Goal: Navigation & Orientation: Find specific page/section

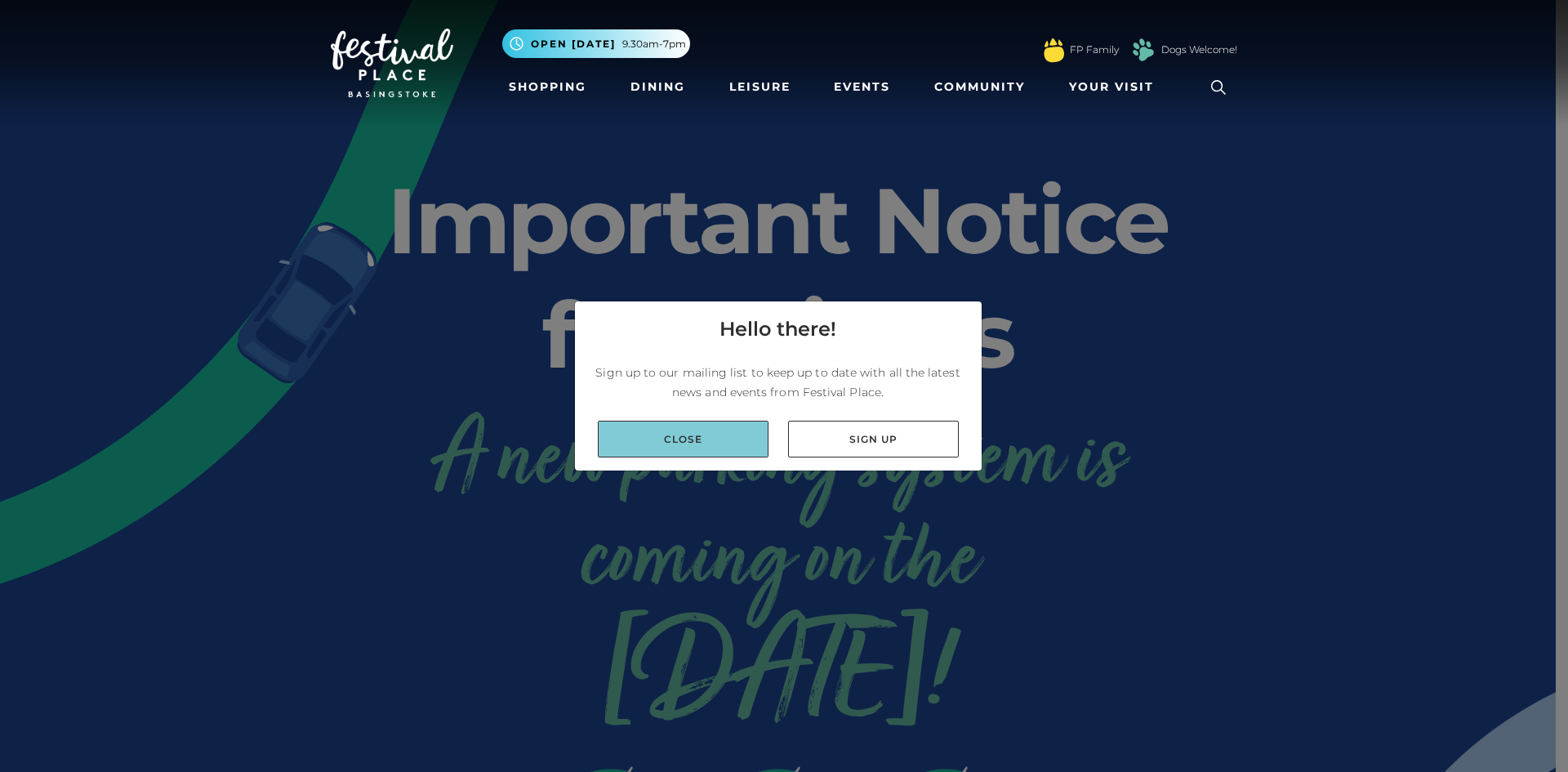
click at [748, 435] on link "Close" at bounding box center [684, 439] width 171 height 37
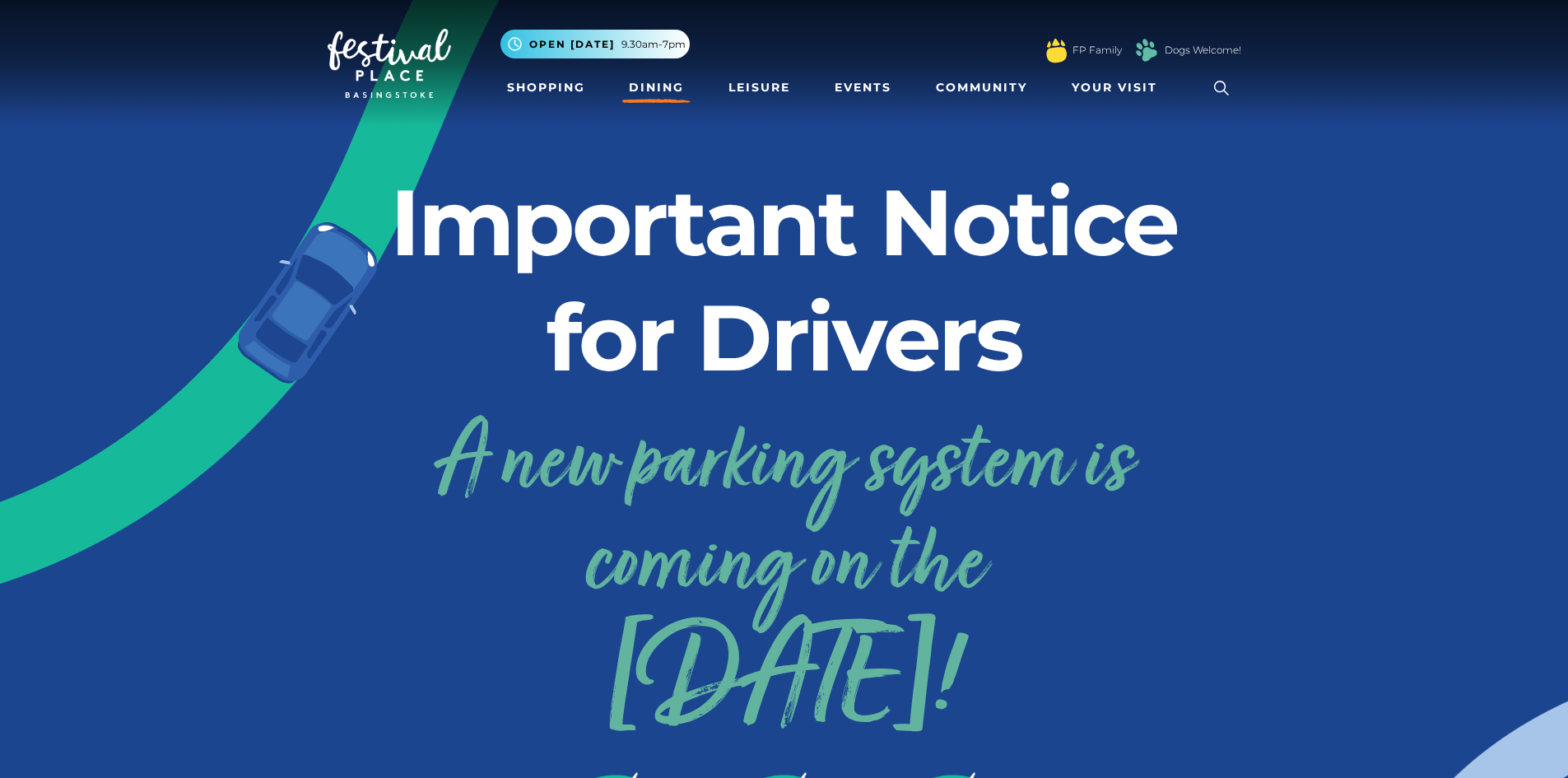
click at [656, 88] on link "Dining" at bounding box center [656, 87] width 68 height 31
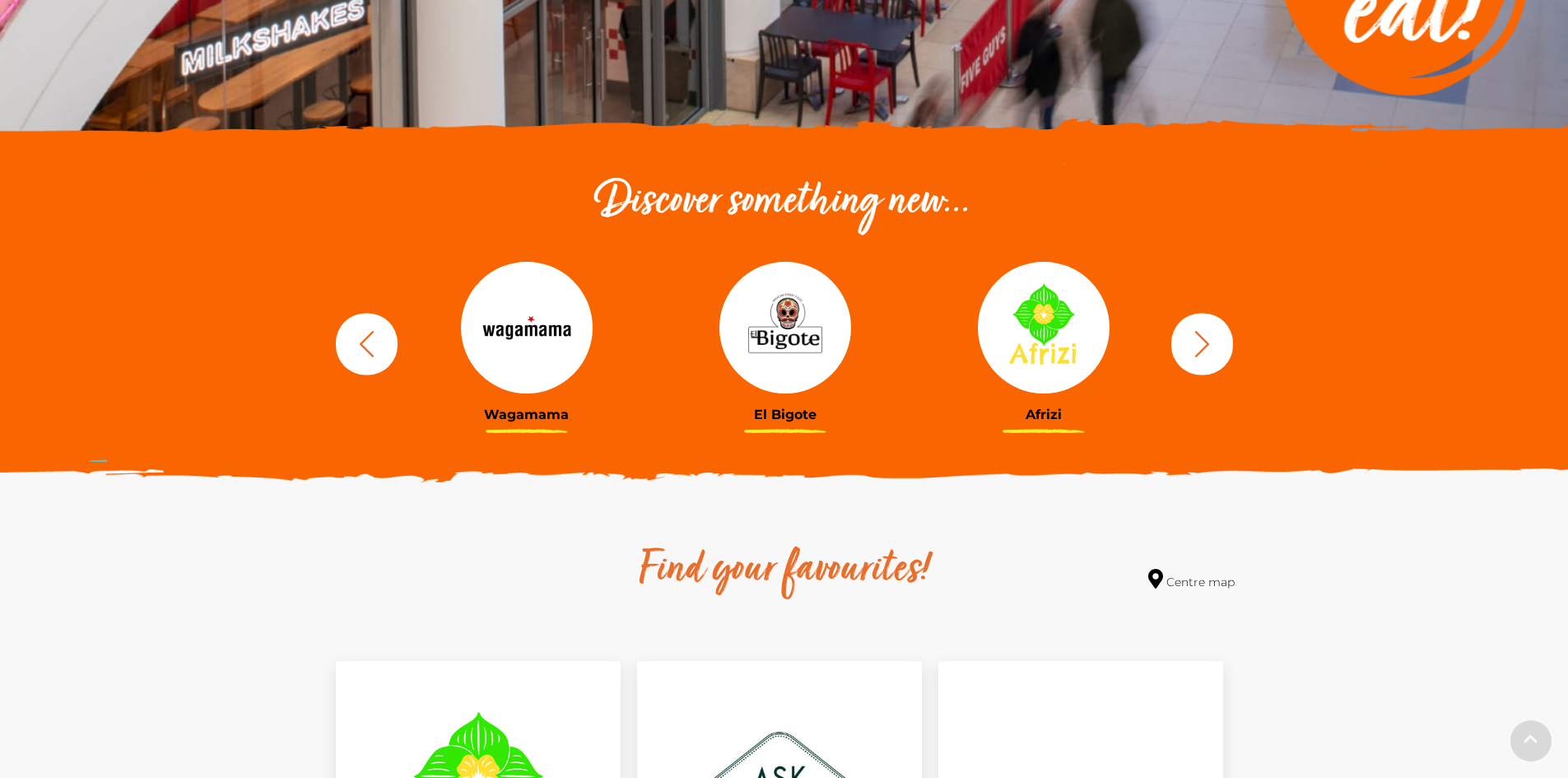
scroll to position [494, 0]
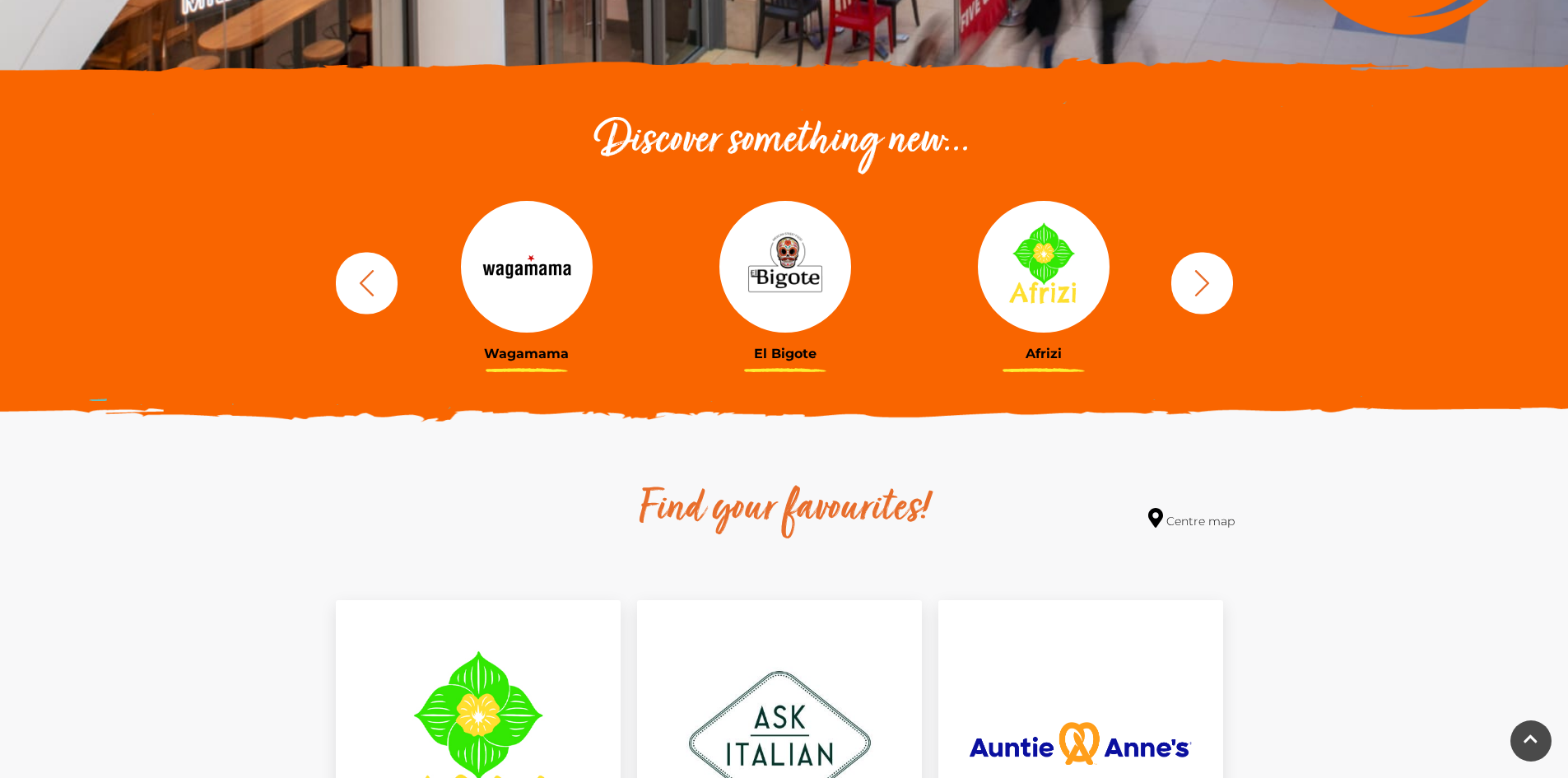
click at [1205, 298] on icon "button" at bounding box center [1202, 282] width 31 height 31
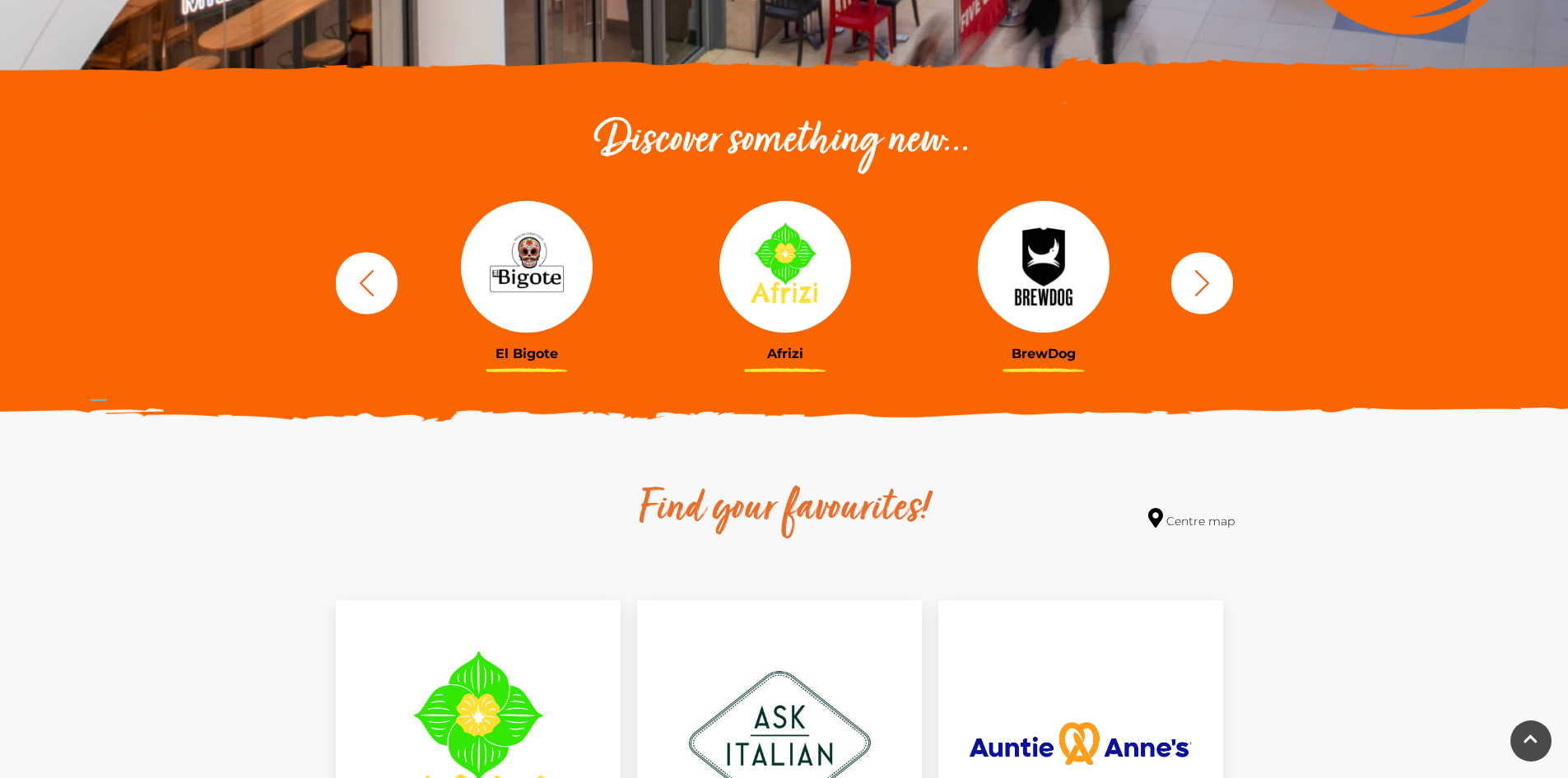
click at [1205, 298] on icon "button" at bounding box center [1202, 282] width 31 height 31
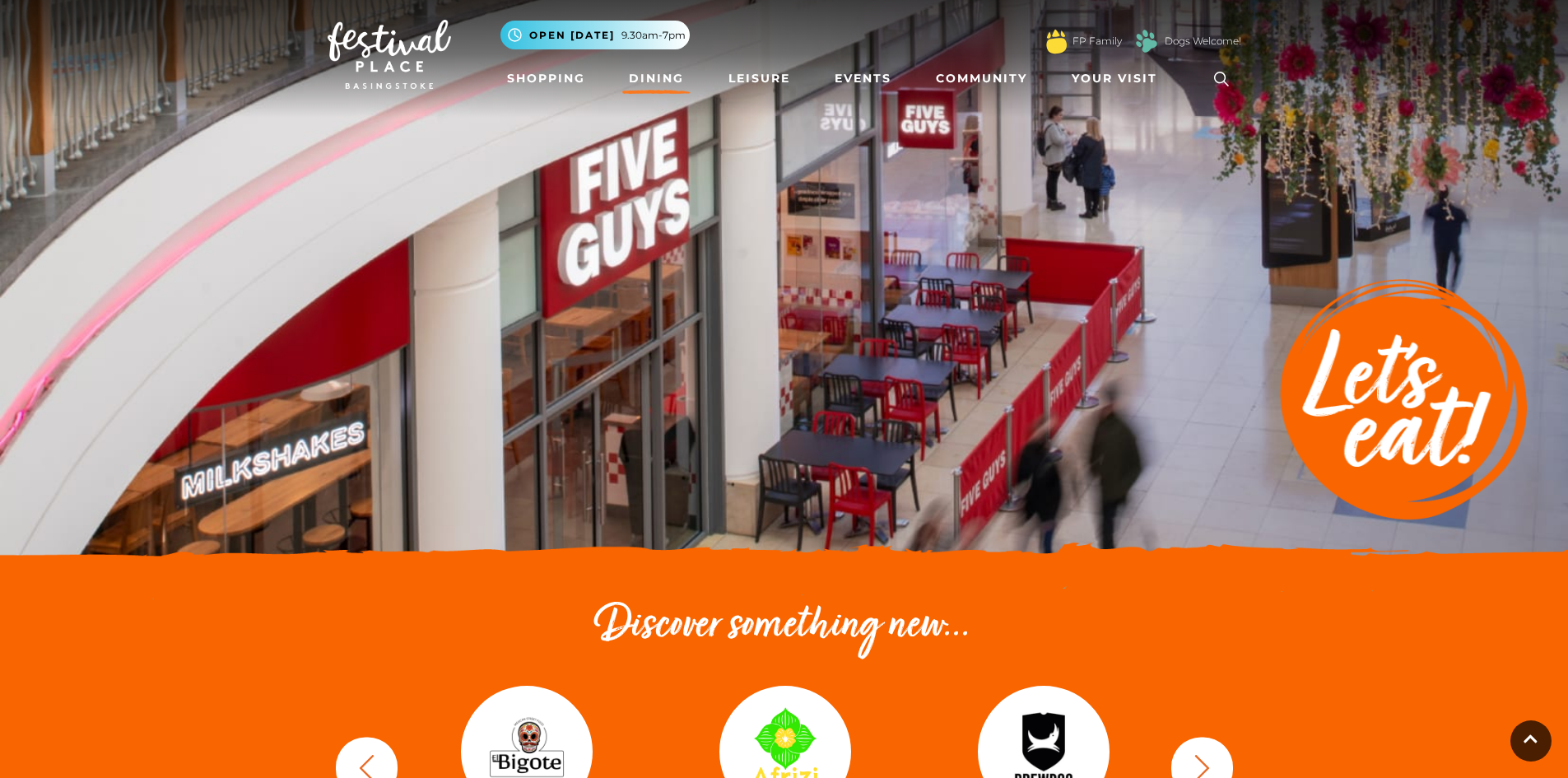
scroll to position [0, 0]
